Goal: Task Accomplishment & Management: Complete application form

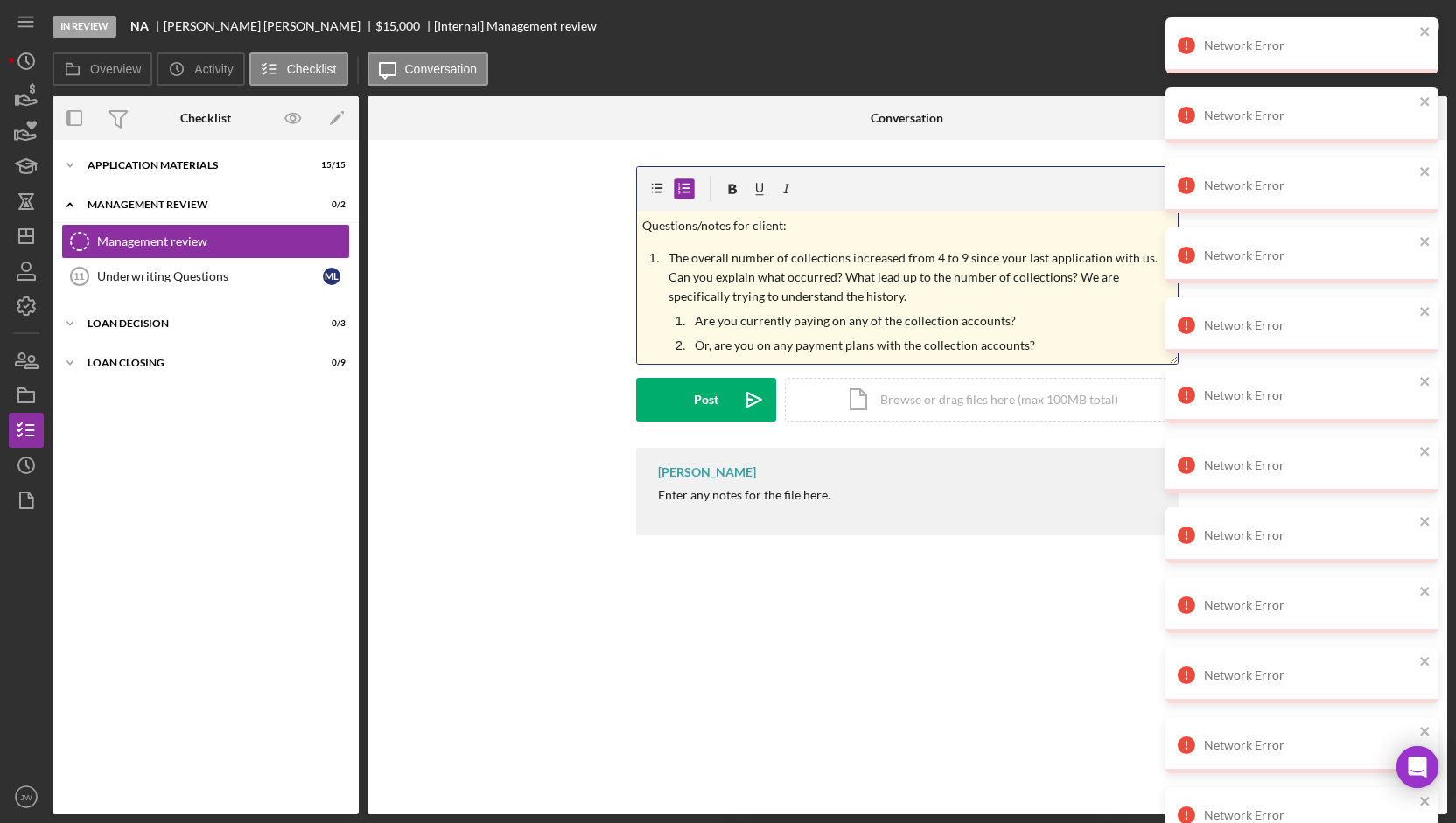
scroll to position [38, 0]
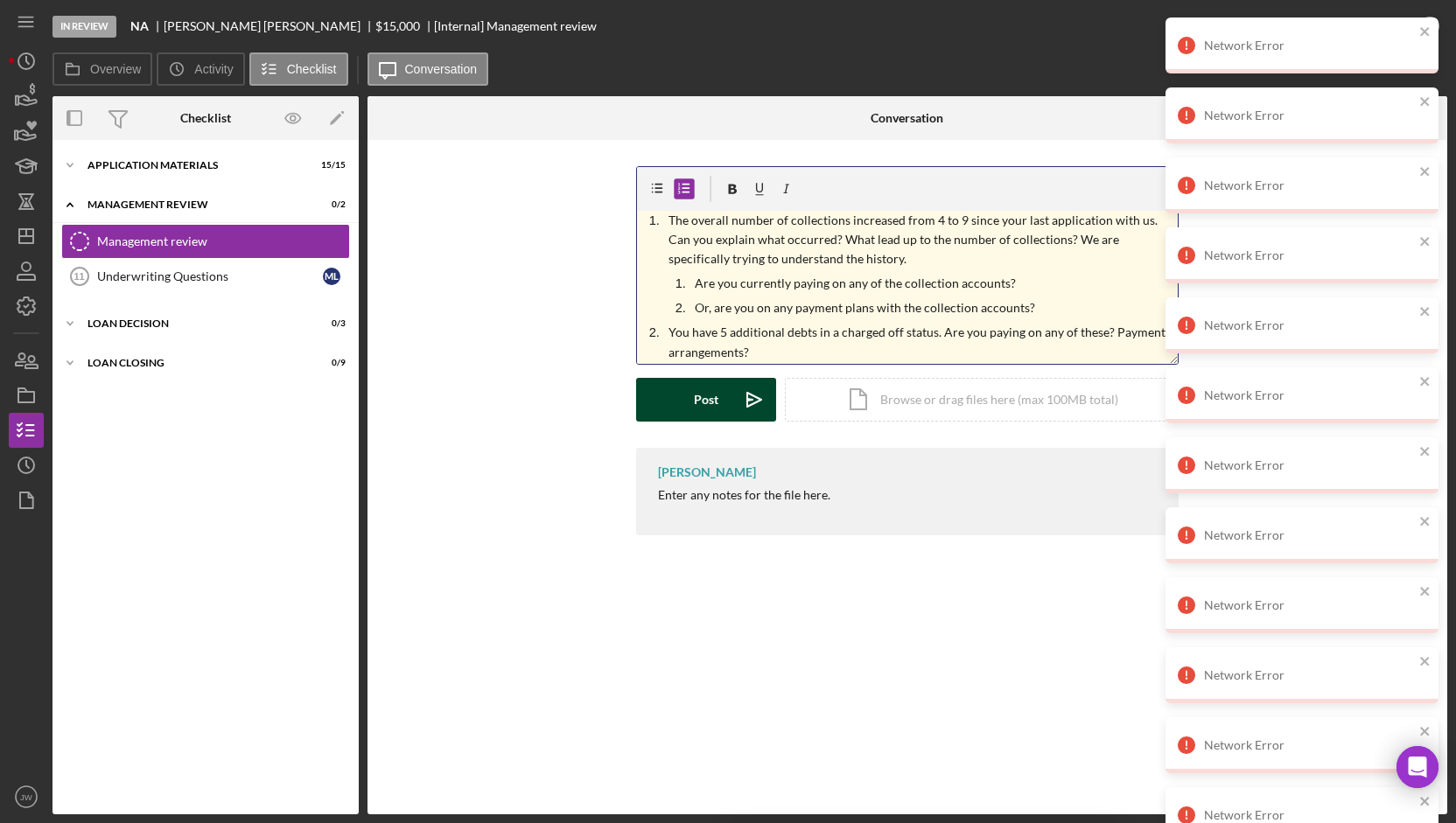
click at [740, 402] on icon "Icon/icon-invite-send" at bounding box center [754, 399] width 44 height 44
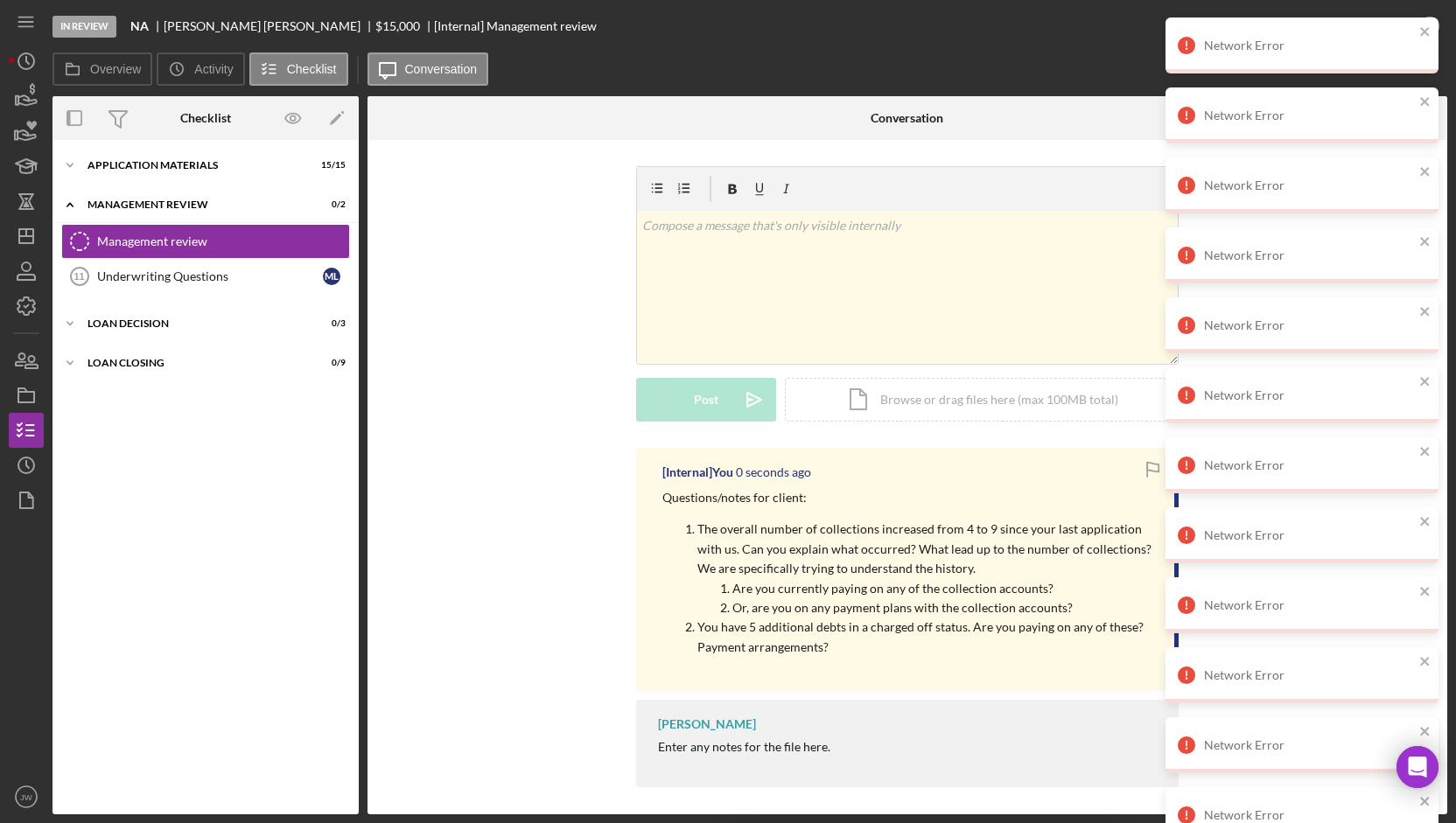
scroll to position [0, 0]
click at [121, 160] on div "Icon/Expander Application Materials 15 / 15" at bounding box center [205, 165] width 307 height 35
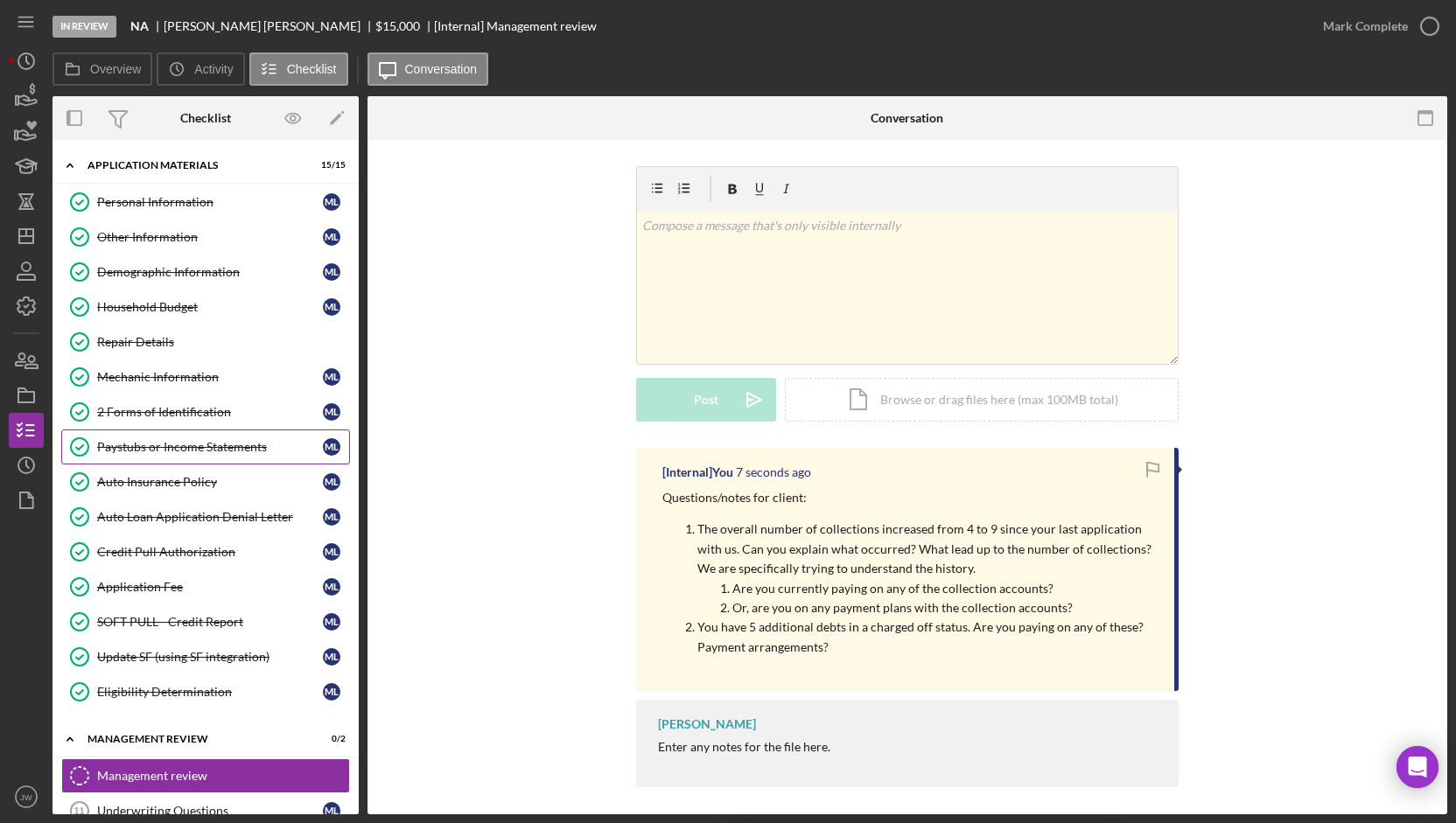
click at [193, 449] on div "Paystubs or Income Statements" at bounding box center [209, 447] width 225 height 14
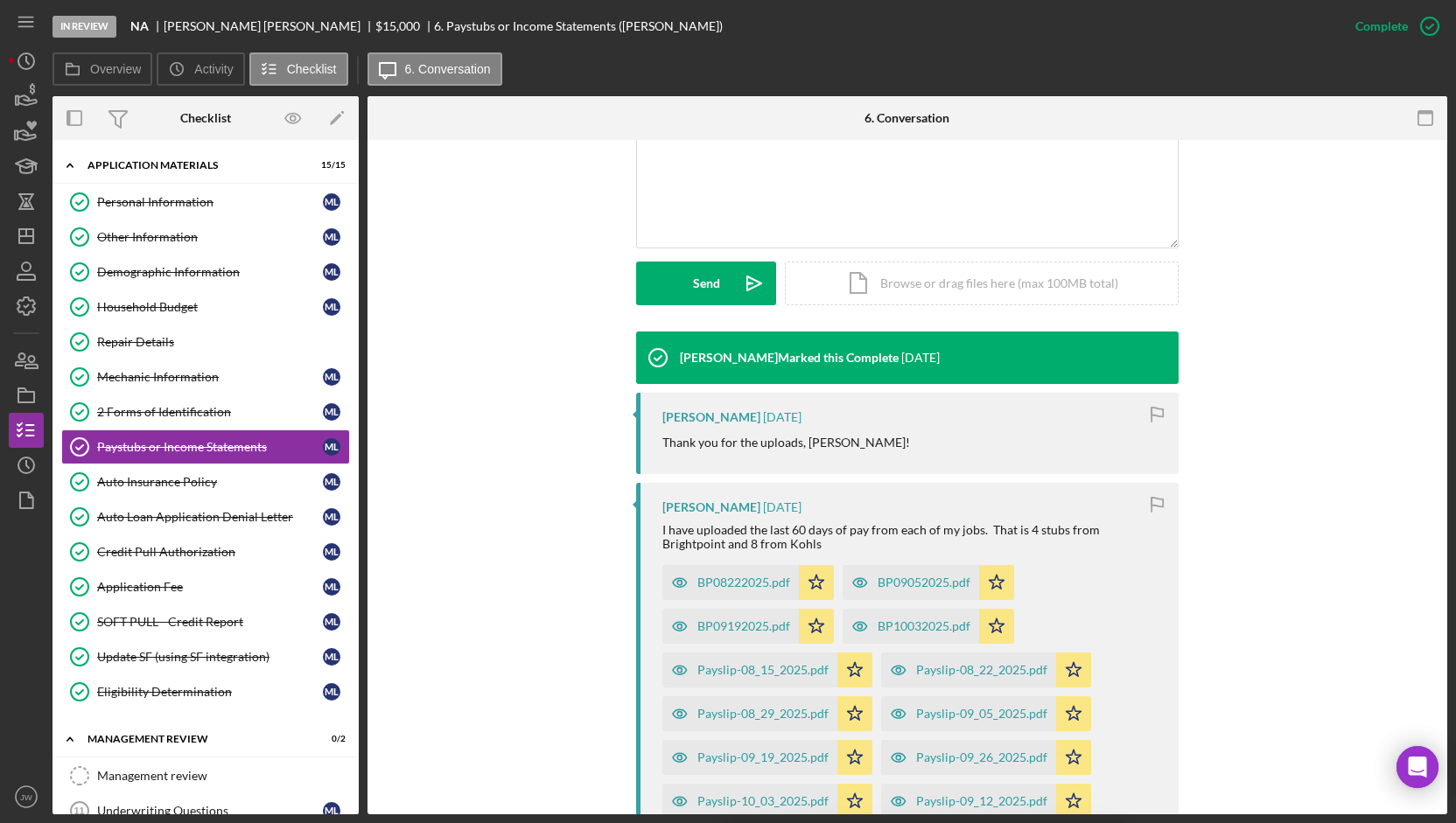
scroll to position [525, 0]
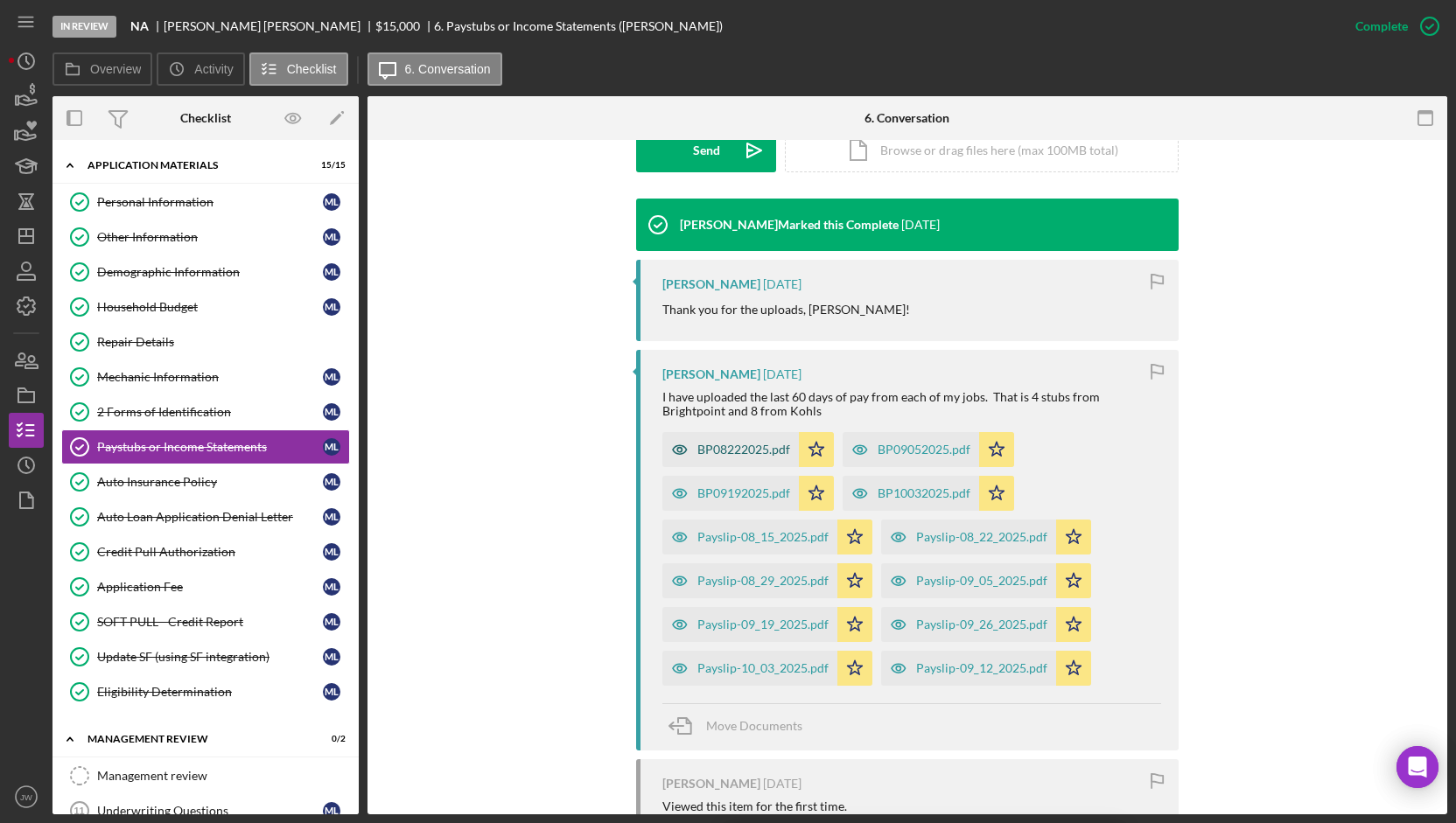
click at [672, 452] on icon "button" at bounding box center [679, 449] width 14 height 9
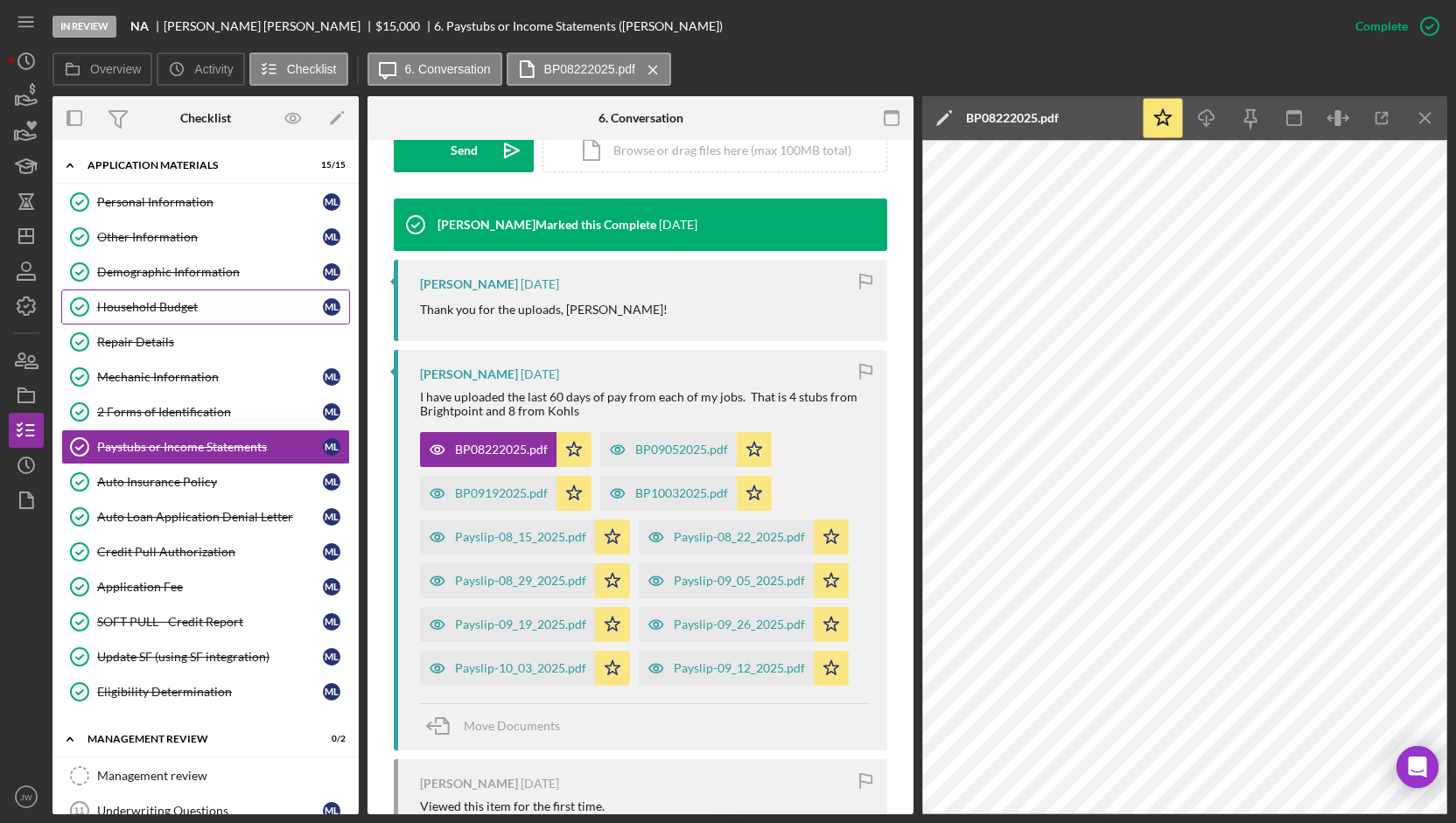
click at [162, 306] on div "Household Budget" at bounding box center [209, 307] width 225 height 14
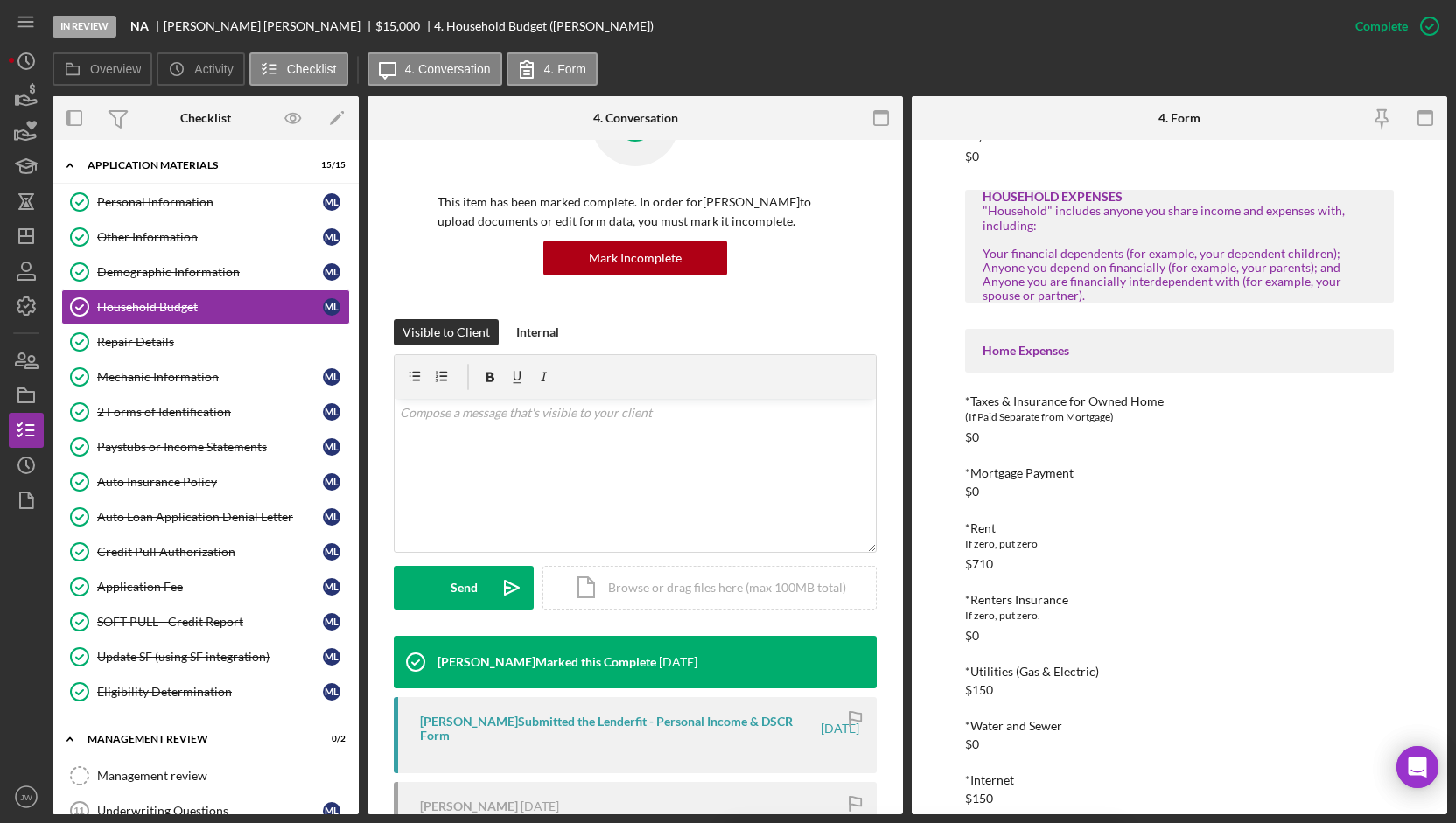
scroll to position [1137, 0]
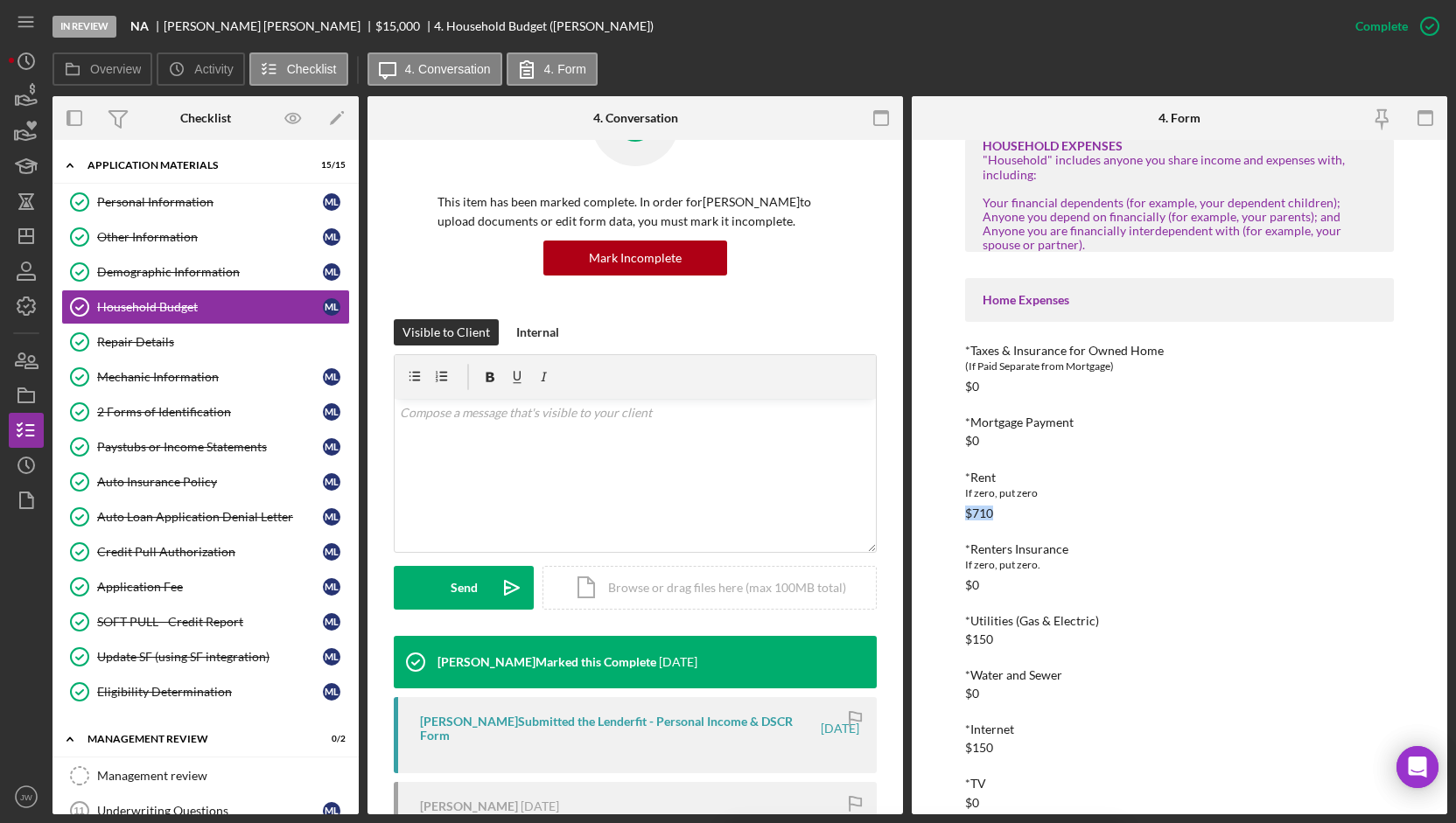
drag, startPoint x: 1001, startPoint y: 512, endPoint x: 946, endPoint y: 540, distance: 61.7
click at [955, 516] on div "To edit this form you must mark this item incomplete Household Income Statement…" at bounding box center [1178, 477] width 535 height 674
click at [966, 562] on div "If zero, put zero." at bounding box center [1178, 565] width 429 height 17
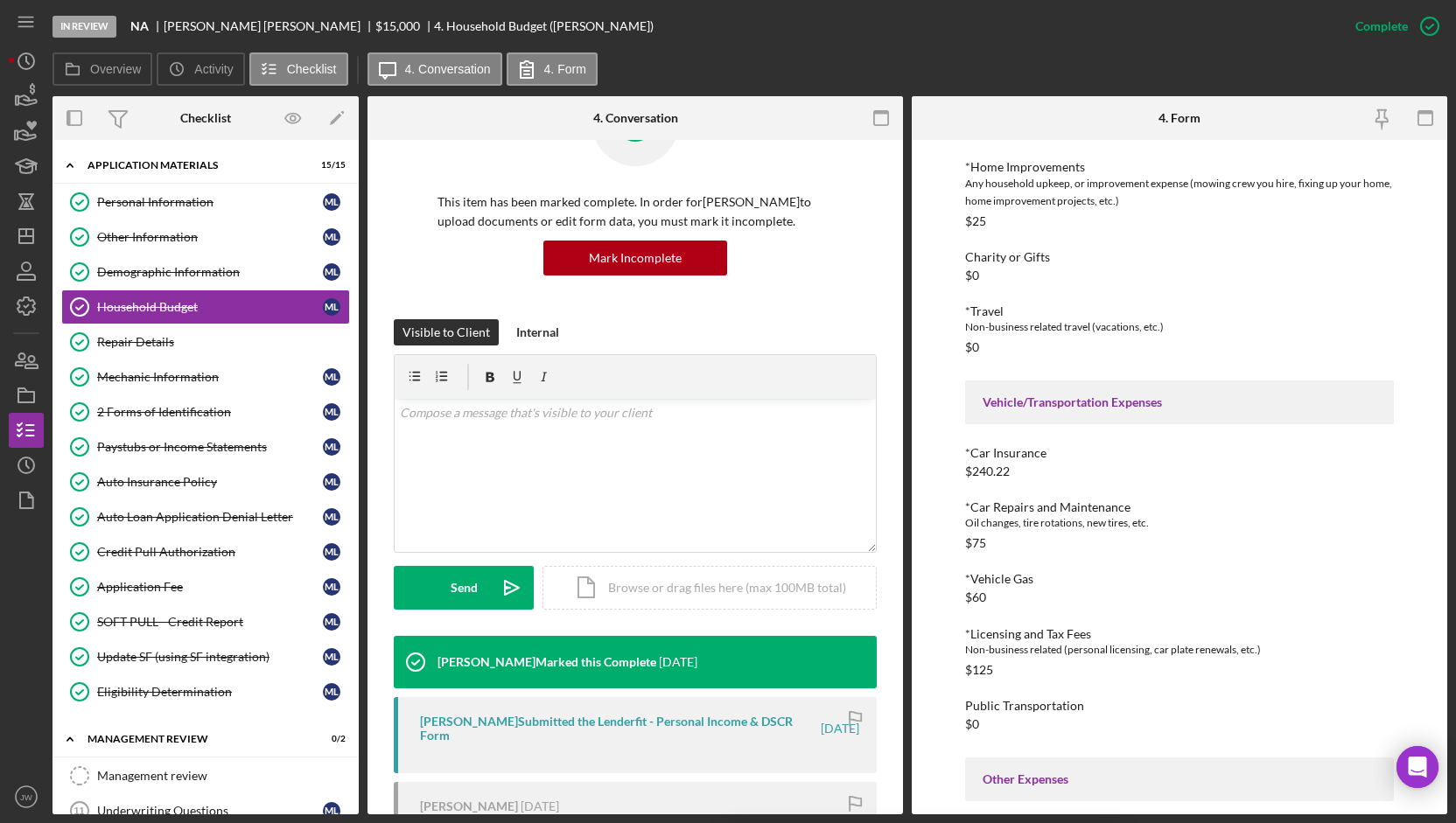
scroll to position [3149, 0]
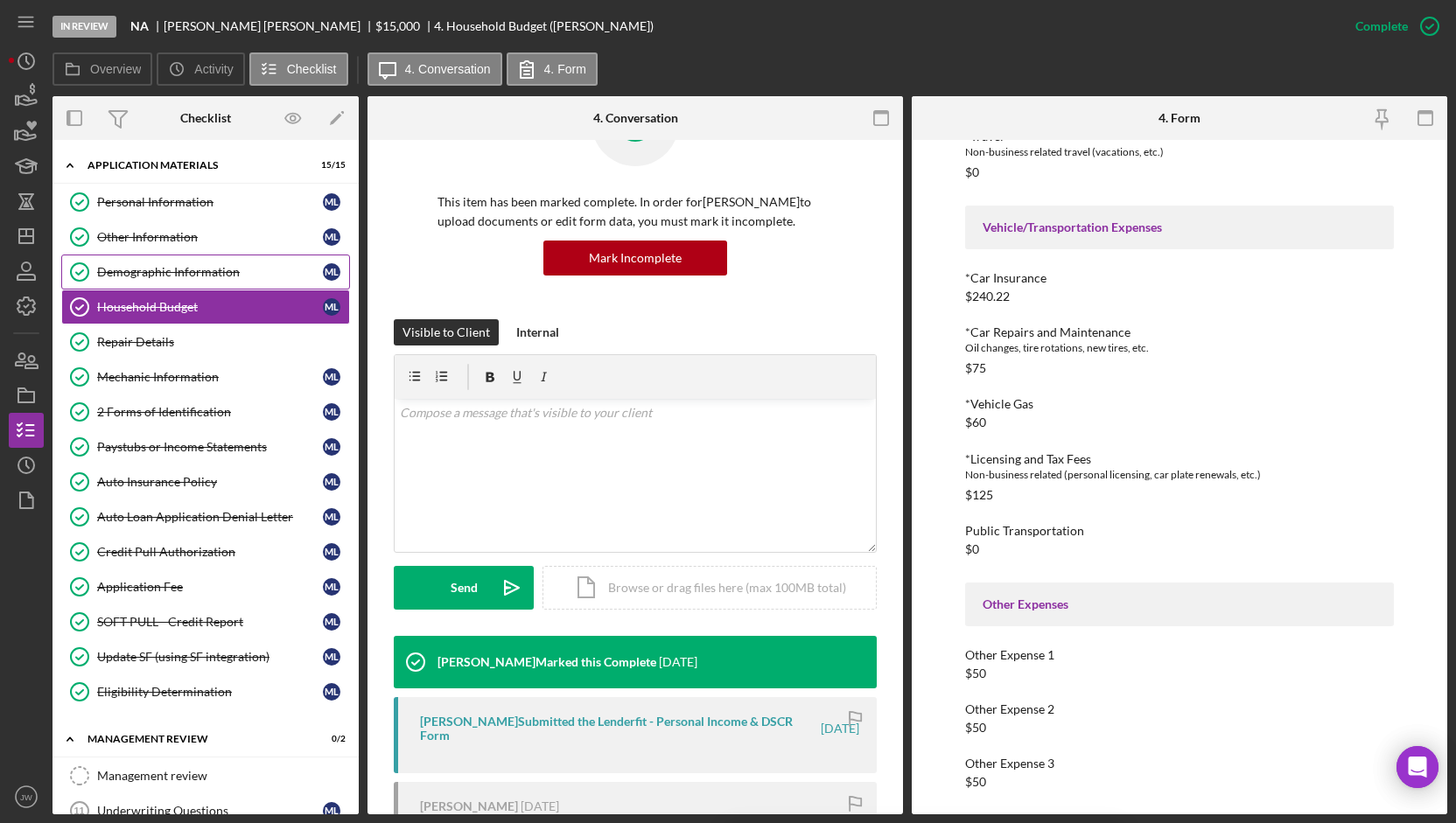
click at [190, 274] on div "Demographic Information" at bounding box center [209, 272] width 225 height 14
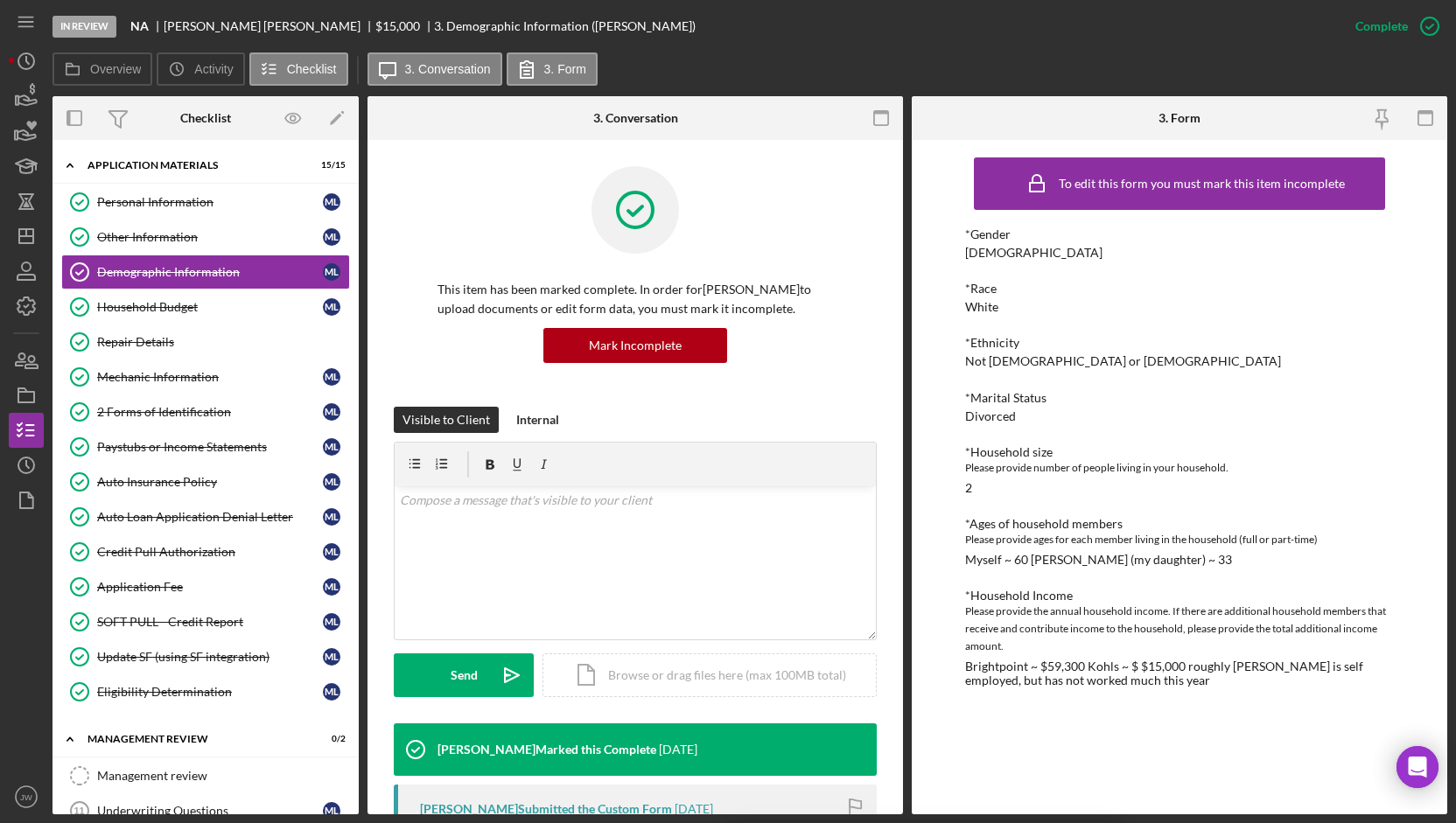
scroll to position [175, 0]
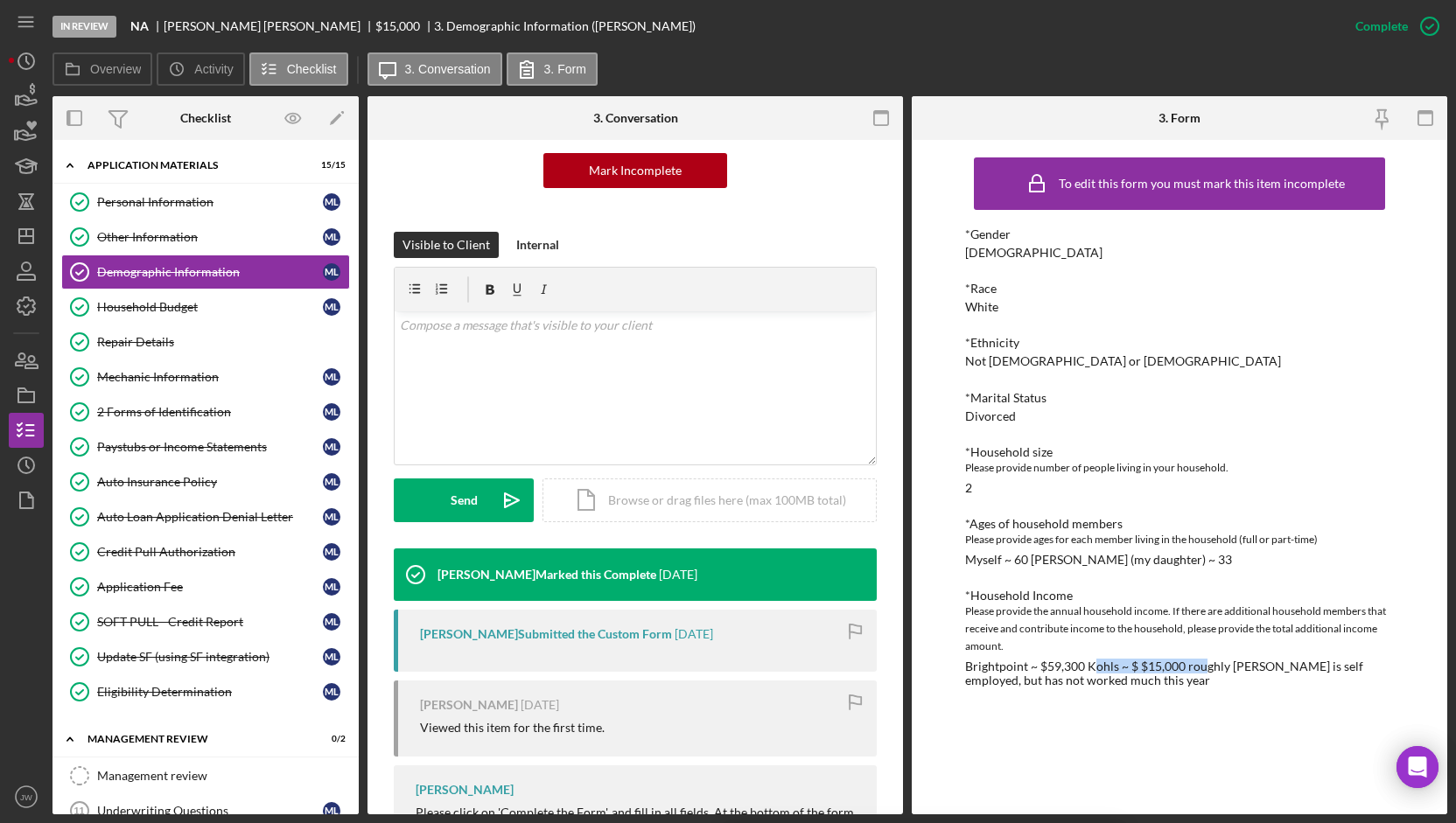
drag, startPoint x: 1092, startPoint y: 668, endPoint x: 1203, endPoint y: 671, distance: 111.0
click at [1203, 671] on div "Brightpoint ~ $59,300 Kohls ~ $ $15,000 roughly Heather is self employed, but h…" at bounding box center [1178, 673] width 429 height 28
drag, startPoint x: 1205, startPoint y: 702, endPoint x: 810, endPoint y: 632, distance: 401.2
click at [1204, 702] on div "To edit this form you must mark this item incomplete *Gender Female *Race White…" at bounding box center [1178, 477] width 429 height 657
click at [196, 409] on div "2 Forms of Identification" at bounding box center [209, 412] width 225 height 14
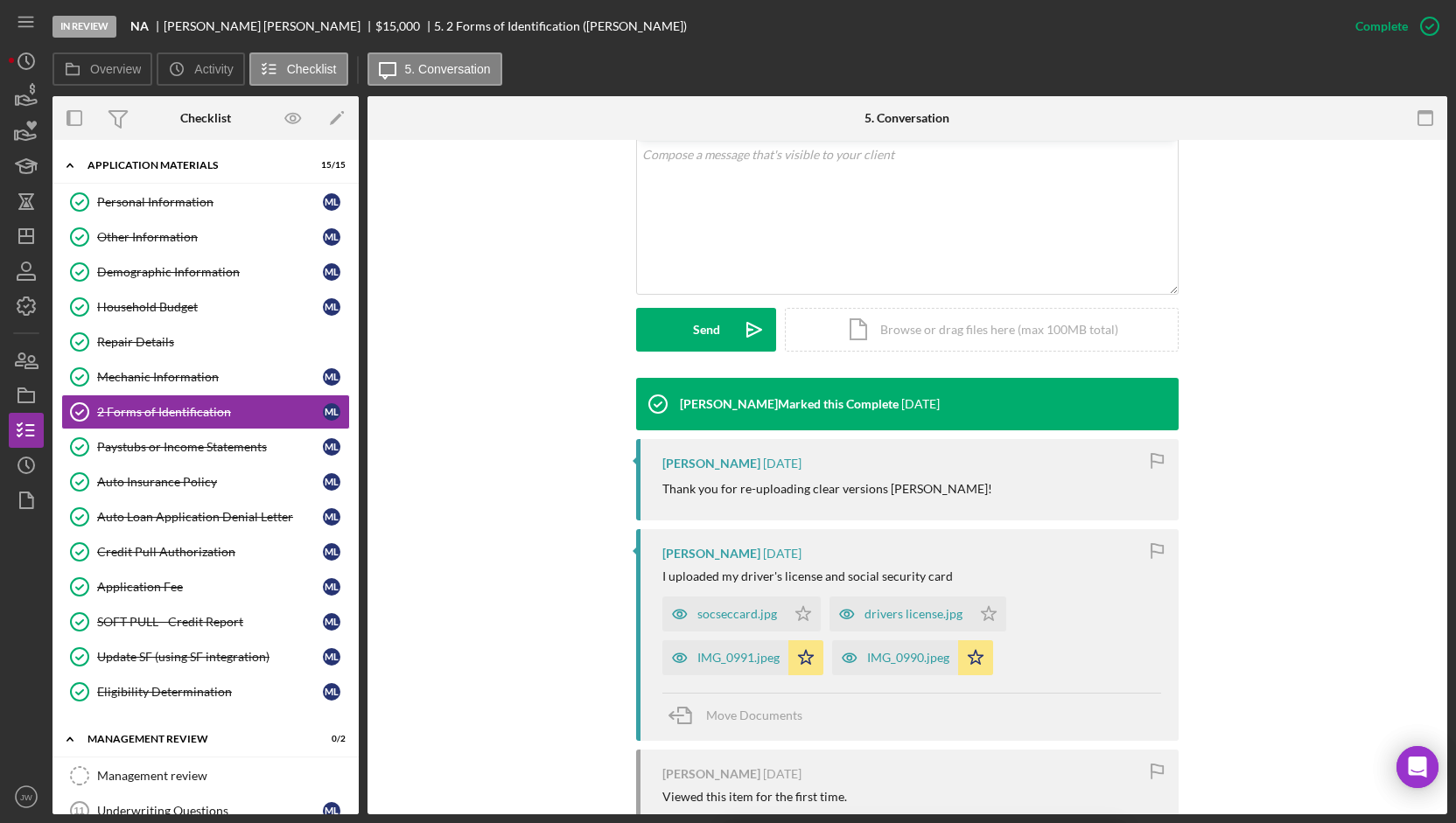
scroll to position [437, 0]
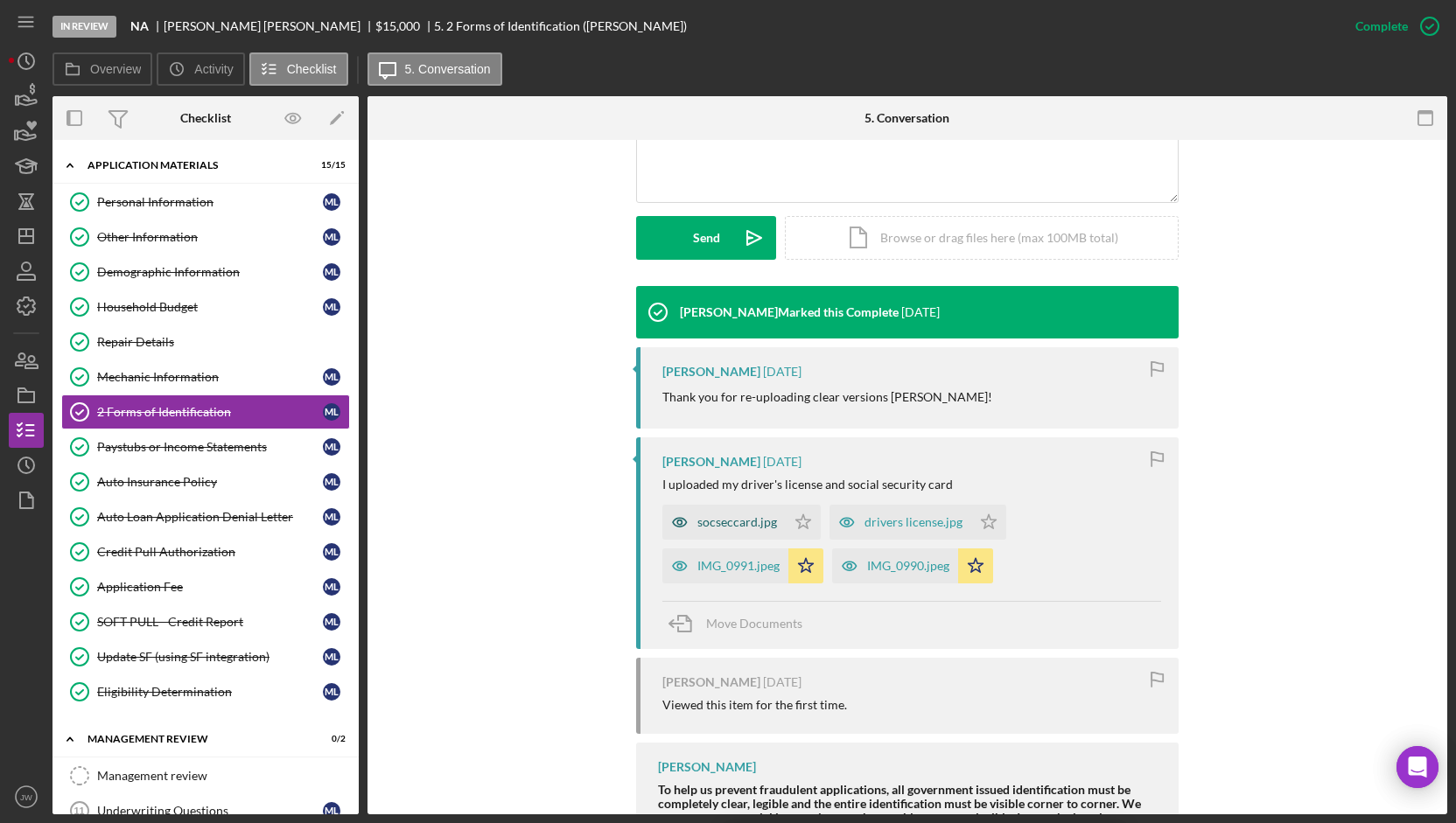
click at [676, 527] on icon "button" at bounding box center [680, 522] width 35 height 35
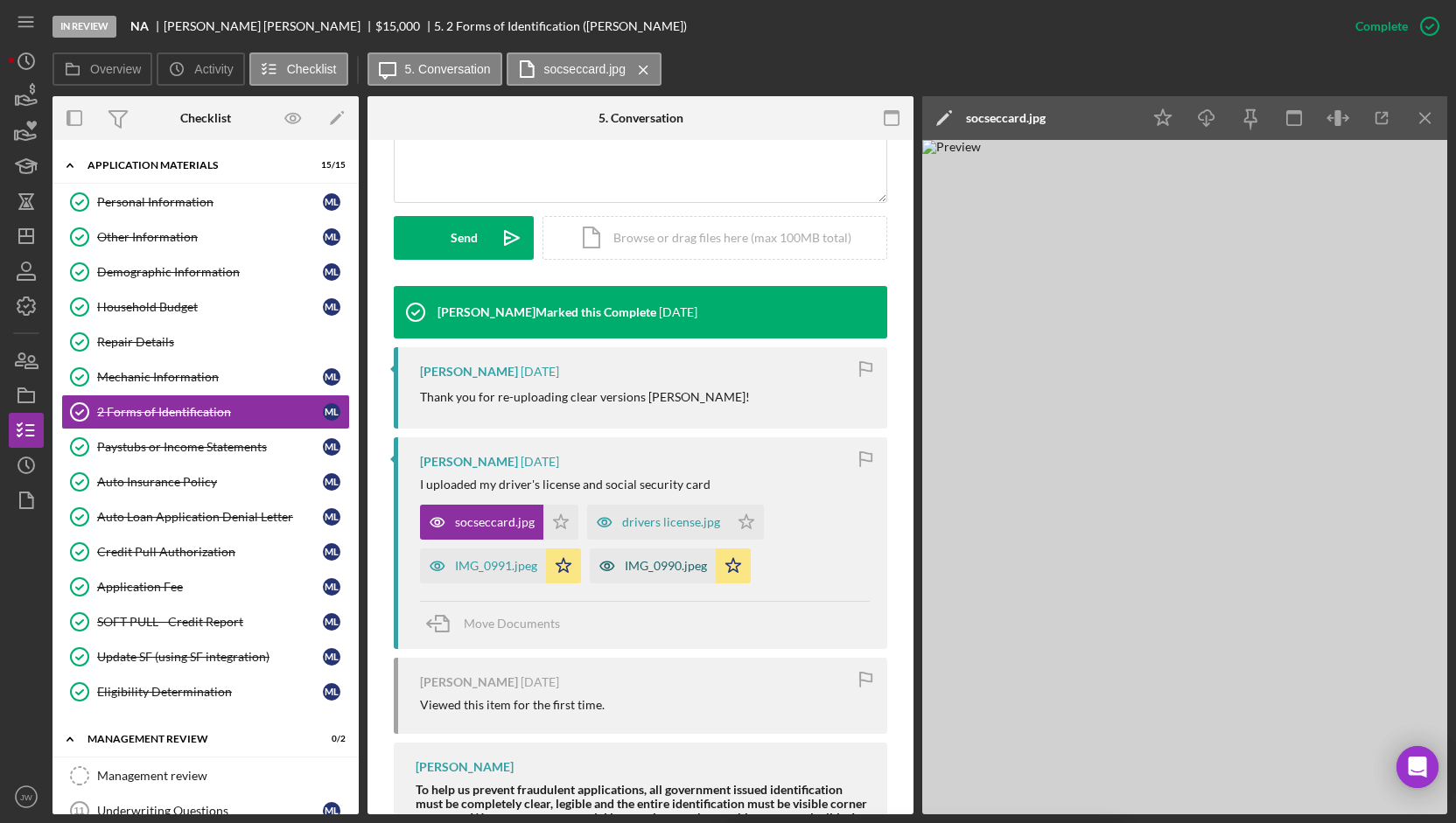
click at [596, 567] on icon "button" at bounding box center [608, 566] width 35 height 35
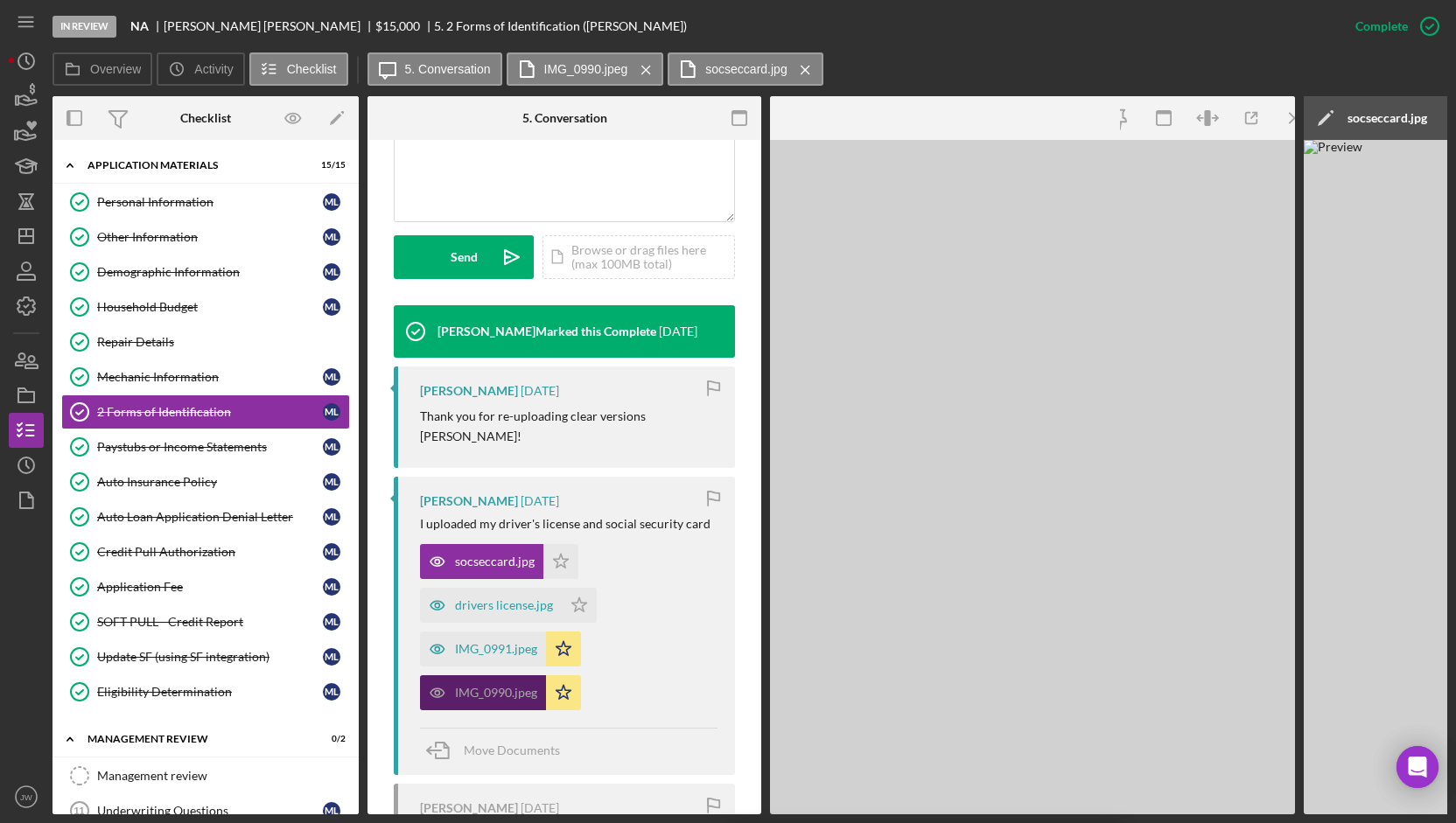
scroll to position [456, 0]
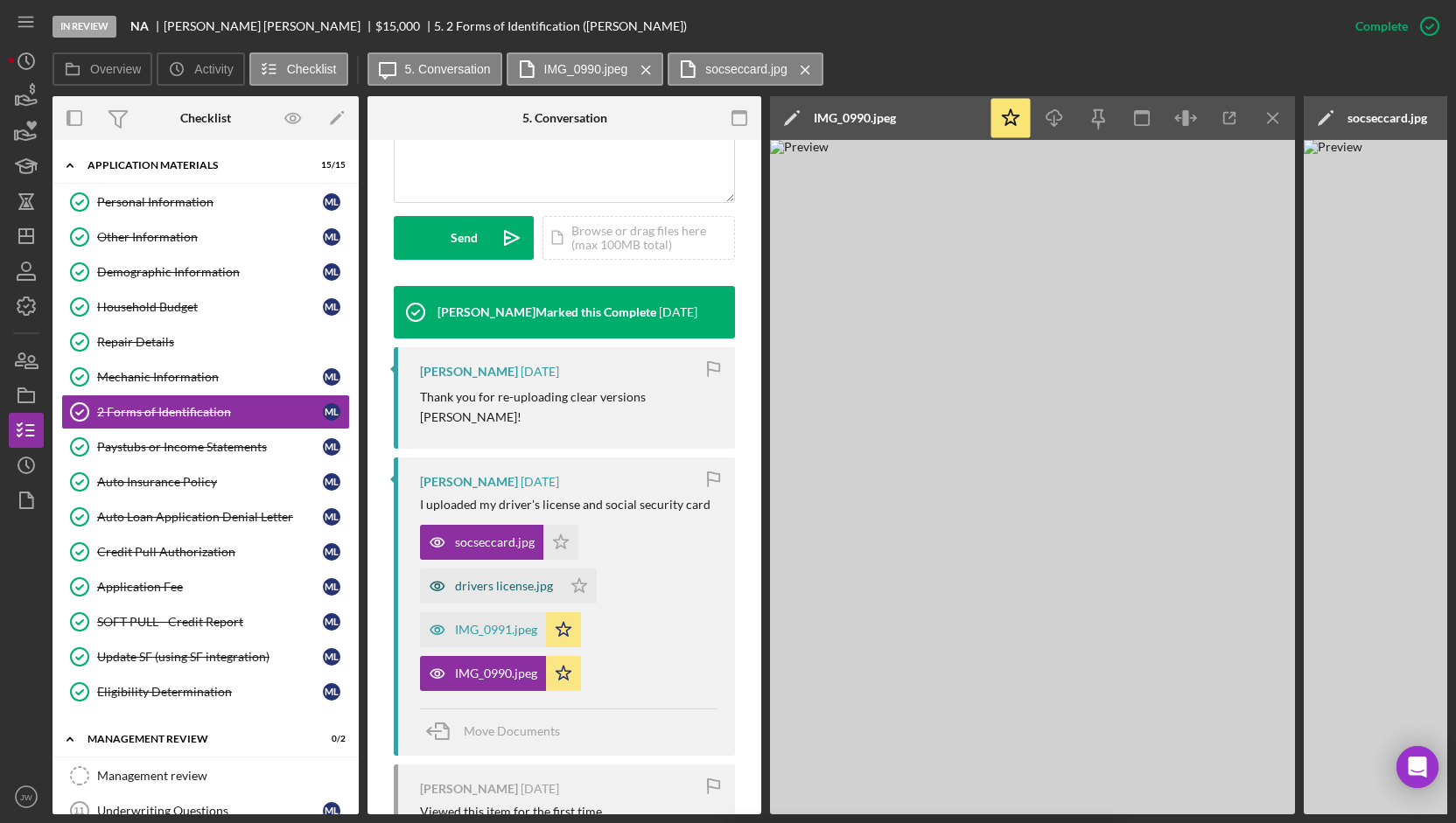
click at [431, 569] on icon "button" at bounding box center [437, 586] width 35 height 35
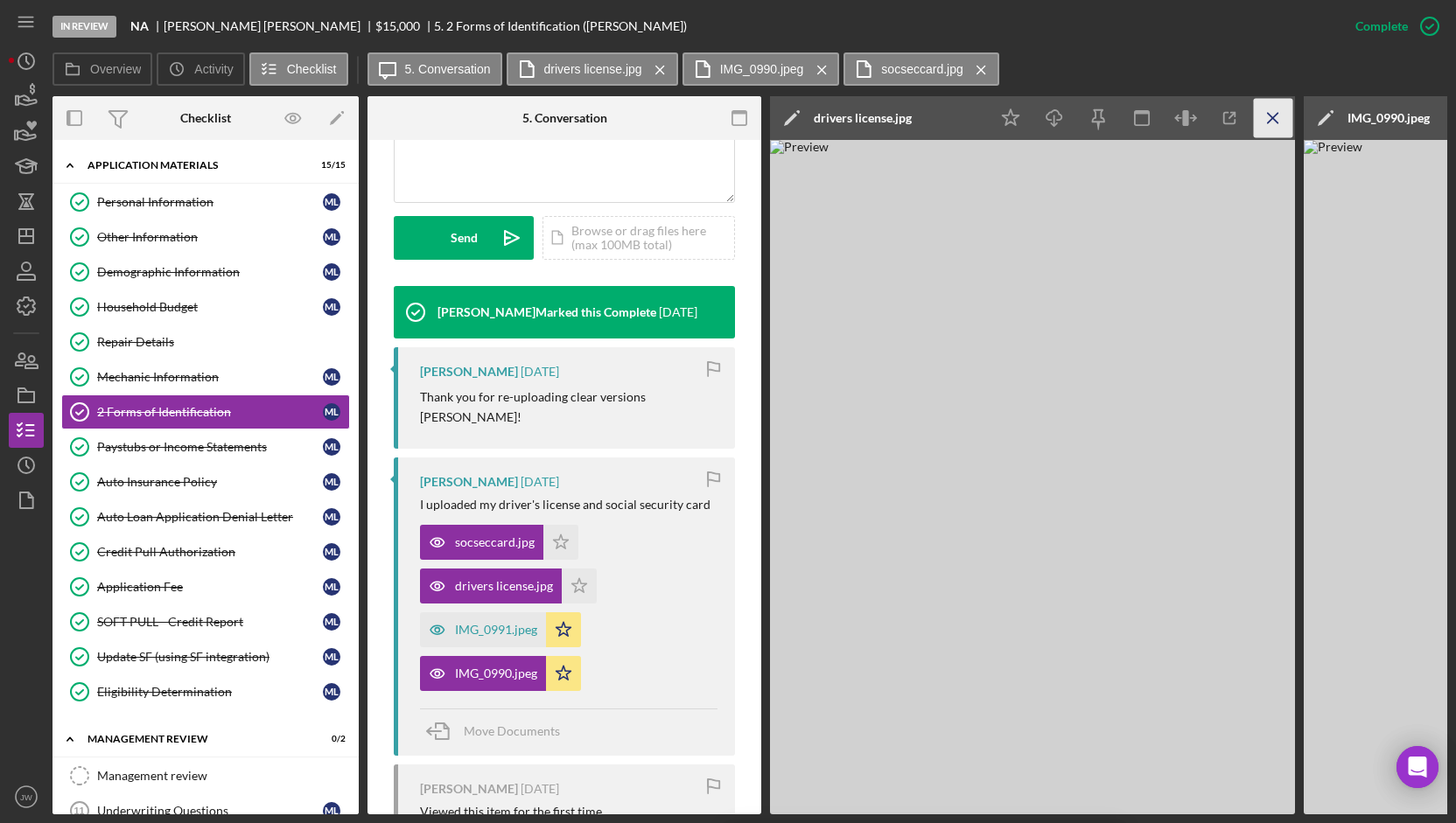
click at [1272, 124] on icon "Icon/Menu Close" at bounding box center [1273, 118] width 40 height 40
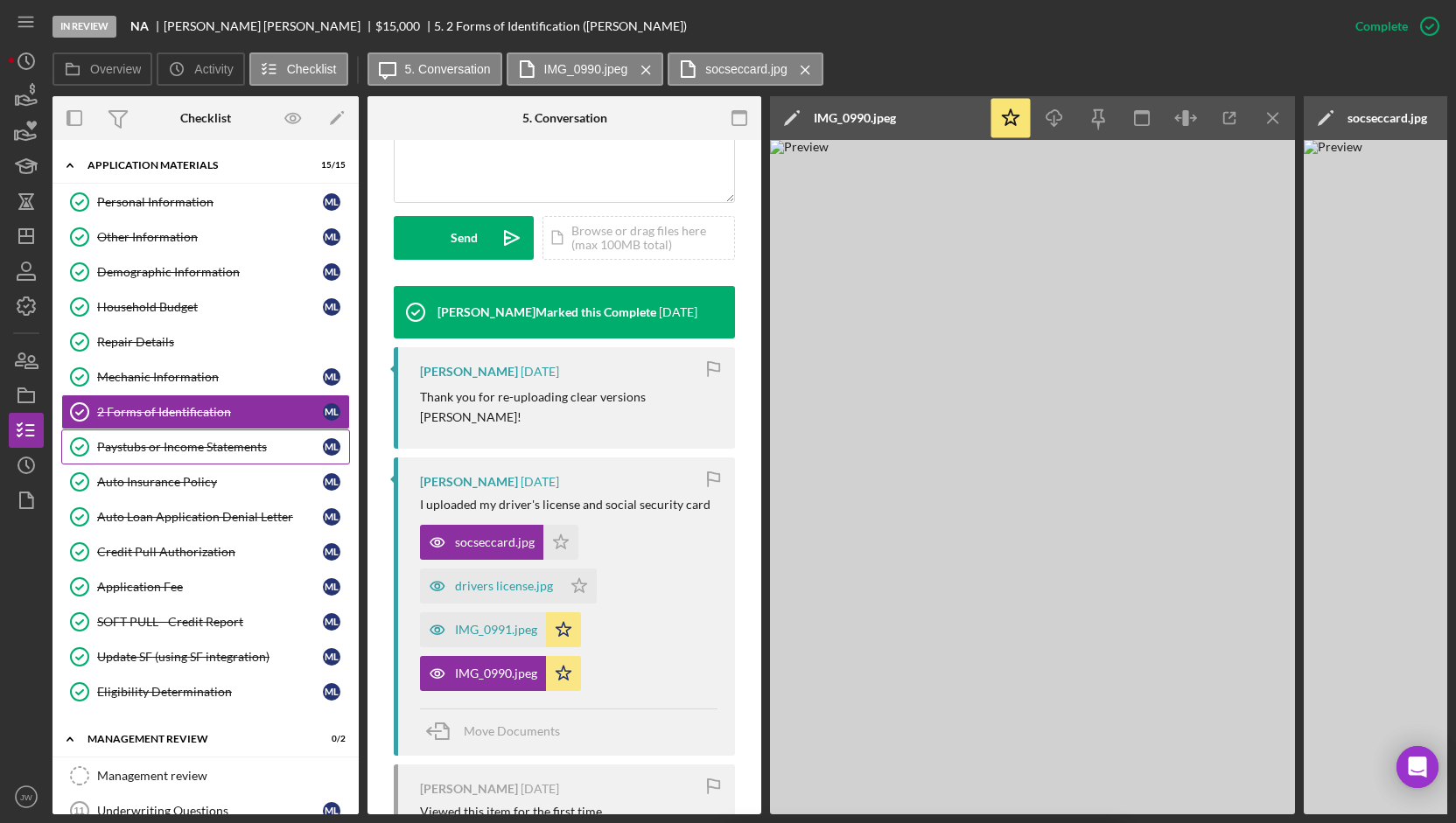
click at [158, 445] on div "Paystubs or Income Statements" at bounding box center [209, 447] width 225 height 14
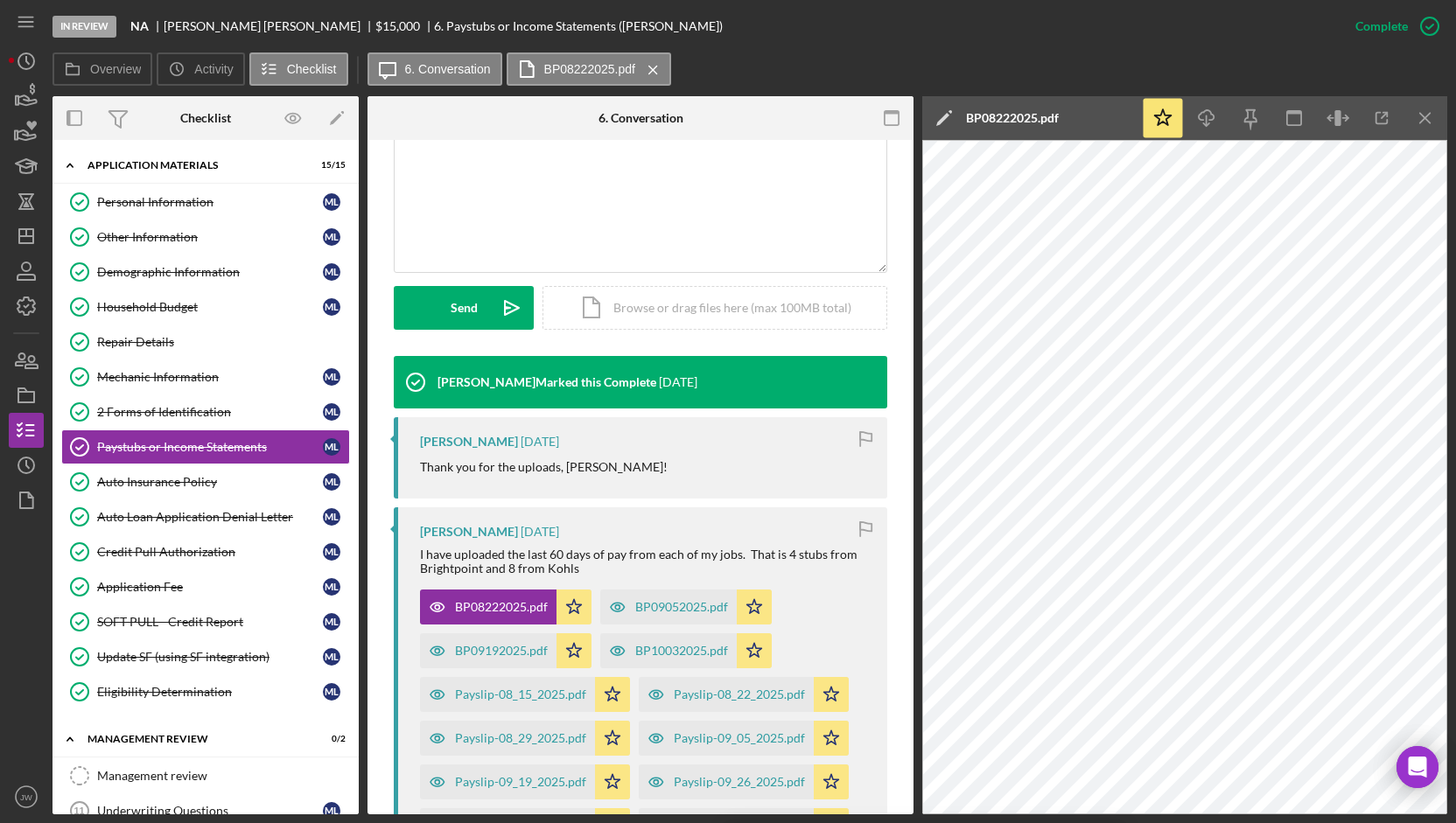
scroll to position [437, 0]
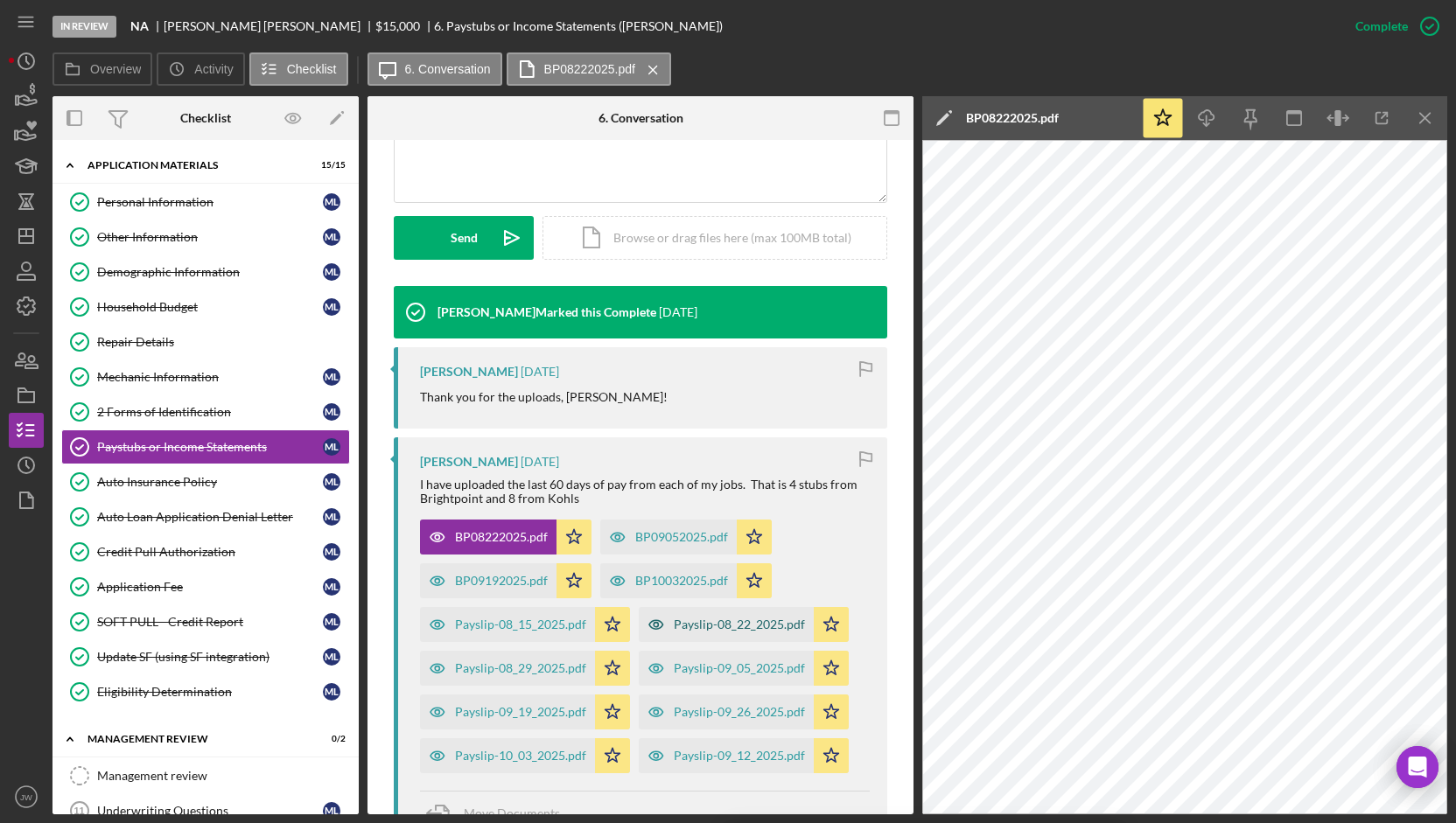
click at [647, 627] on icon "button" at bounding box center [656, 625] width 35 height 35
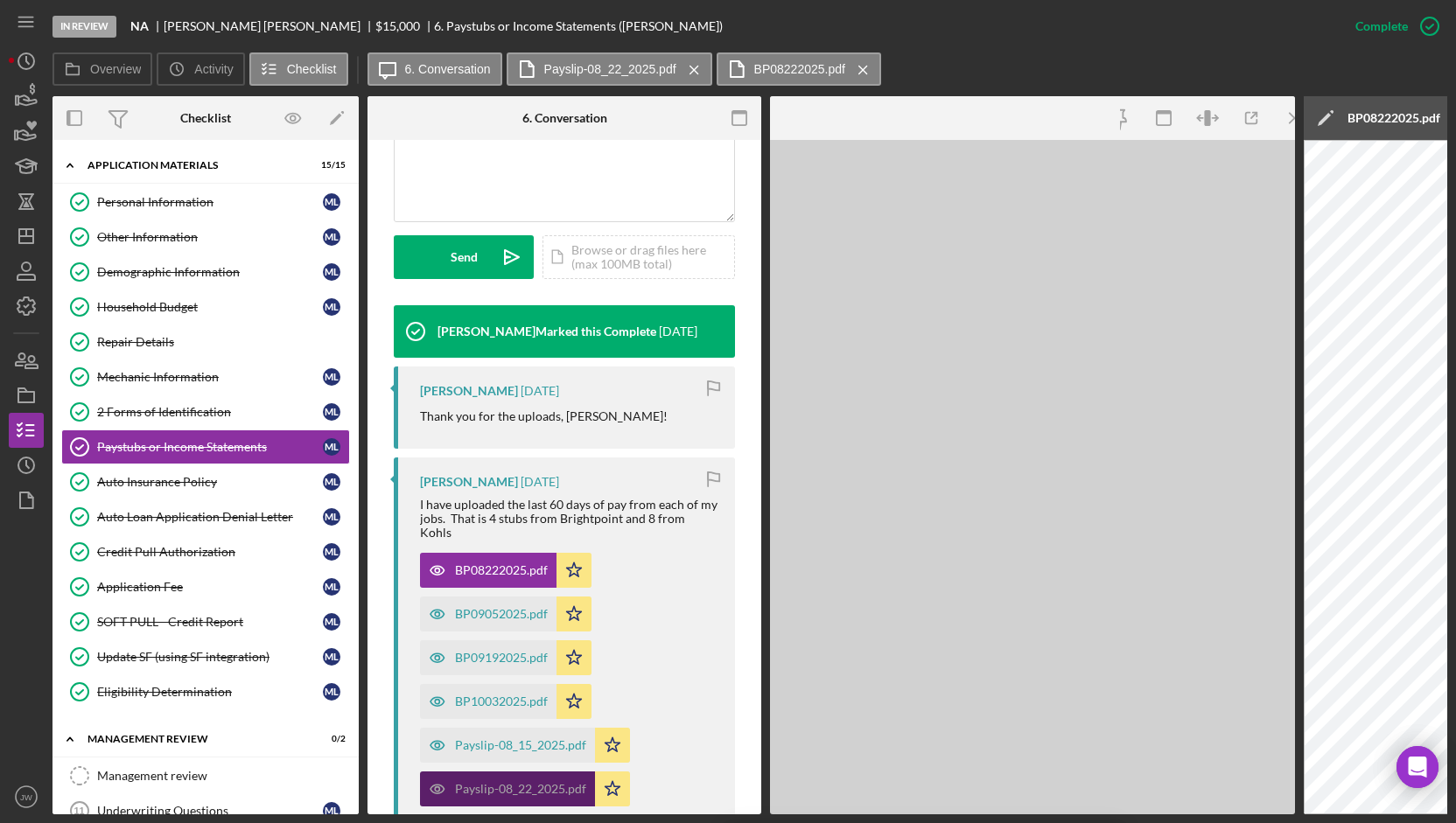
scroll to position [456, 0]
